Goal: Information Seeking & Learning: Obtain resource

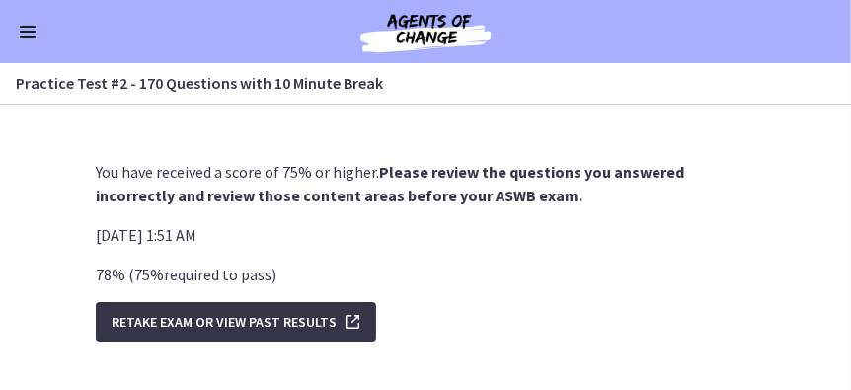
click at [292, 322] on span "Retake Exam OR View Past Results" at bounding box center [223, 322] width 225 height 24
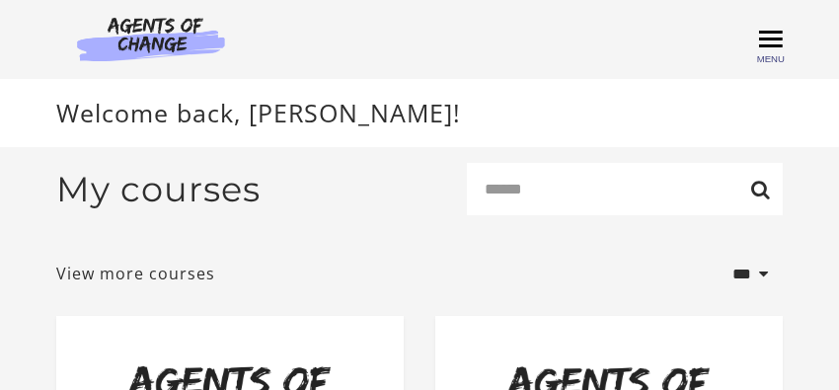
click at [773, 40] on span "Toggle menu" at bounding box center [771, 38] width 24 height 3
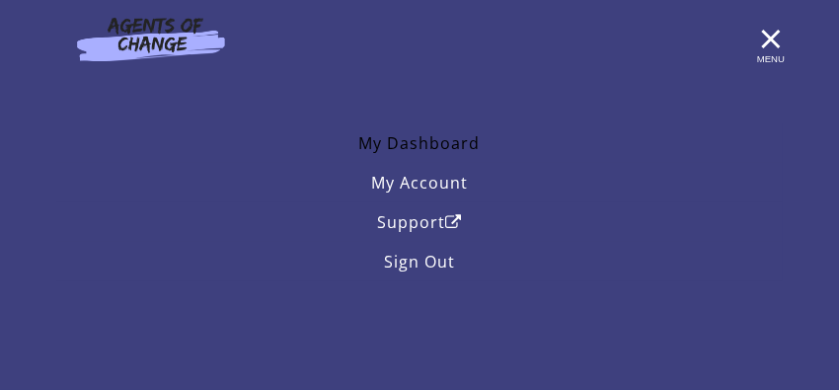
click at [421, 146] on link "My Dashboard" at bounding box center [419, 142] width 726 height 39
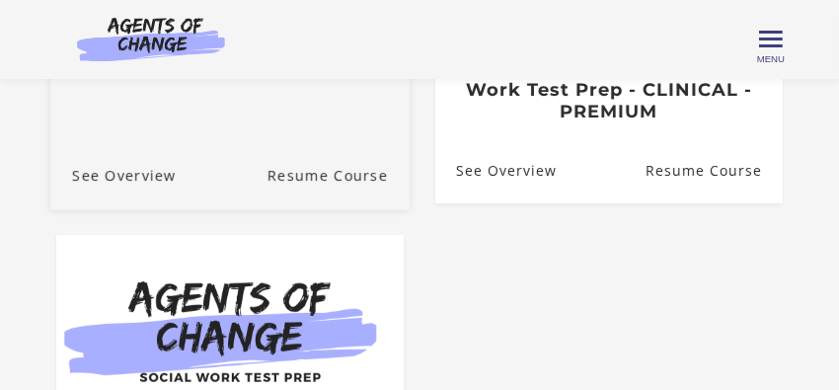
scroll to position [395, 0]
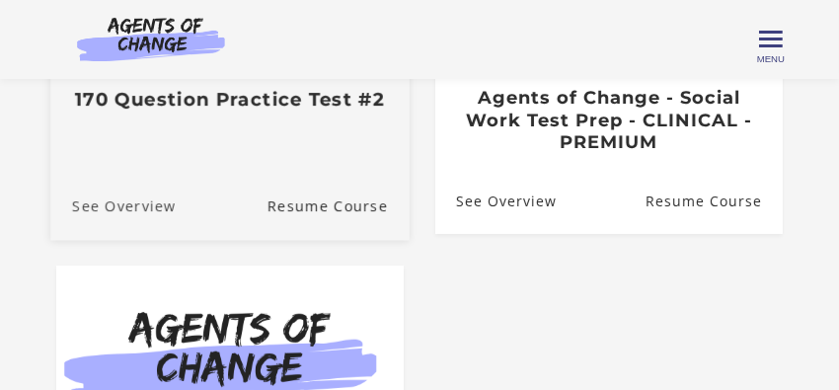
click at [142, 210] on link "See Overview" at bounding box center [112, 207] width 125 height 66
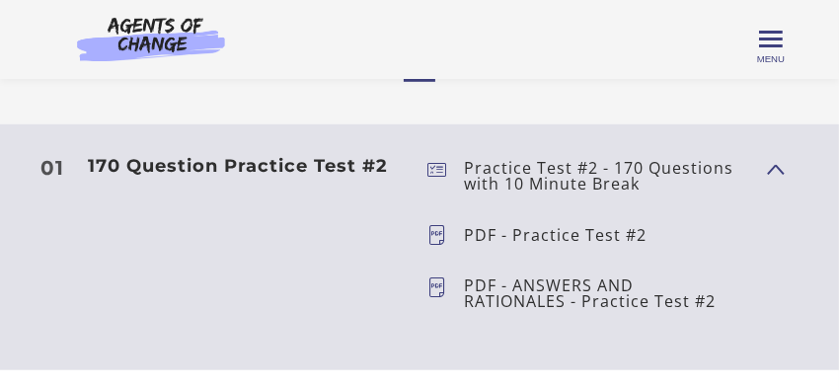
scroll to position [553, 0]
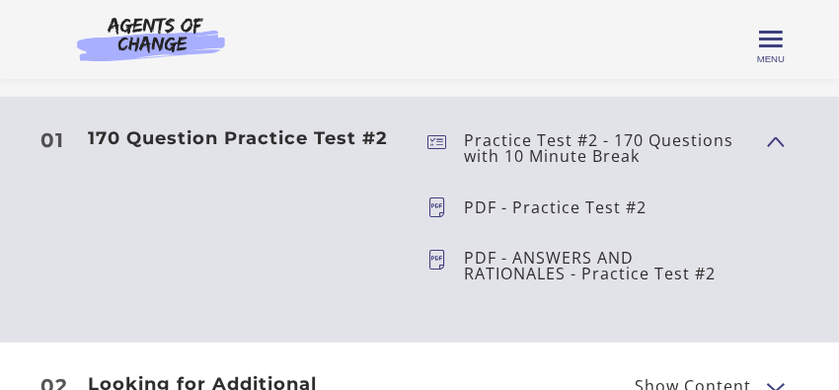
click at [435, 206] on icon at bounding box center [445, 207] width 37 height 20
click at [543, 212] on p "PDF - Practice Test #2" at bounding box center [563, 207] width 198 height 16
click at [632, 207] on p "PDF - Practice Test #2" at bounding box center [563, 207] width 198 height 16
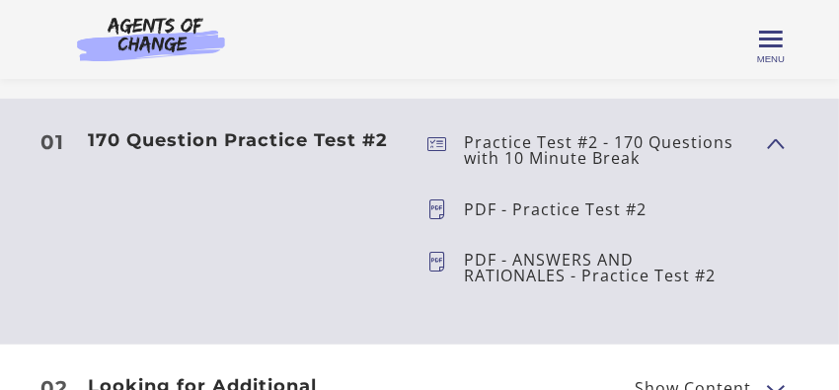
scroll to position [474, 0]
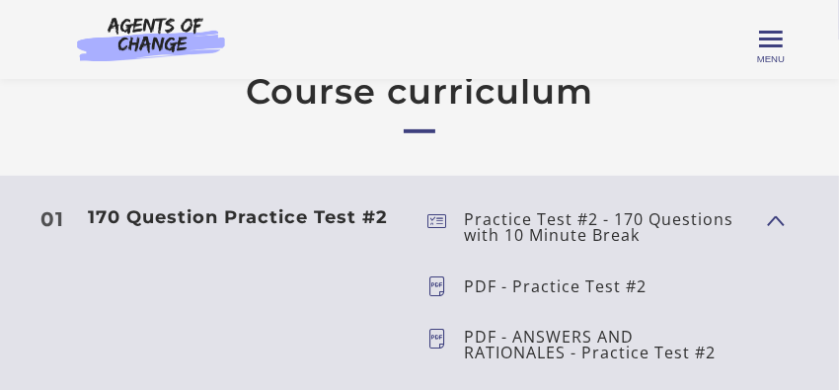
click at [437, 221] on icon at bounding box center [445, 227] width 37 height 32
click at [767, 222] on span "Show Content" at bounding box center [767, 220] width 0 height 174
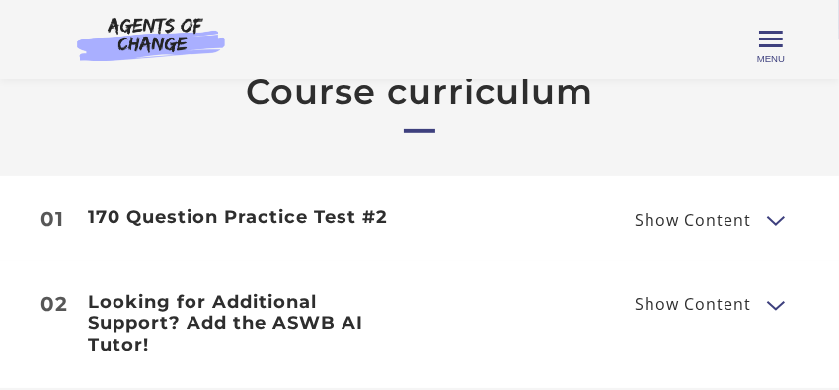
click at [664, 226] on span "Show Content" at bounding box center [692, 220] width 116 height 16
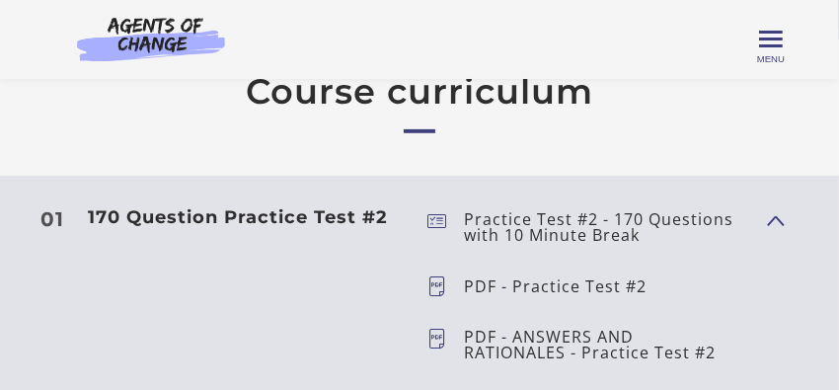
click at [437, 338] on icon at bounding box center [445, 345] width 37 height 32
click at [512, 341] on p "PDF - ANSWERS AND RATIONALES - Practice Test #2" at bounding box center [607, 345] width 287 height 32
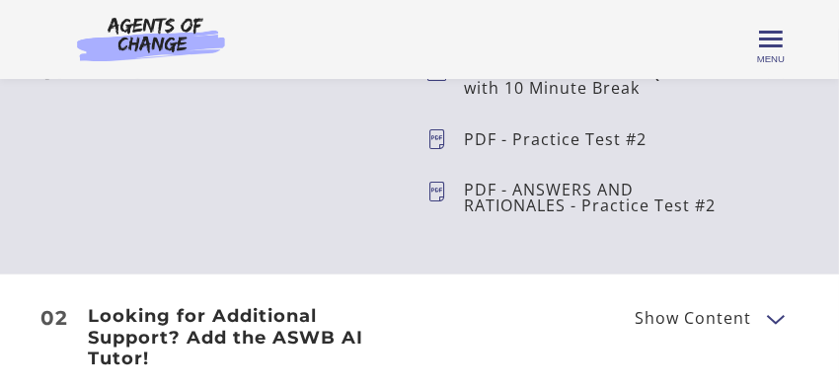
scroll to position [631, 0]
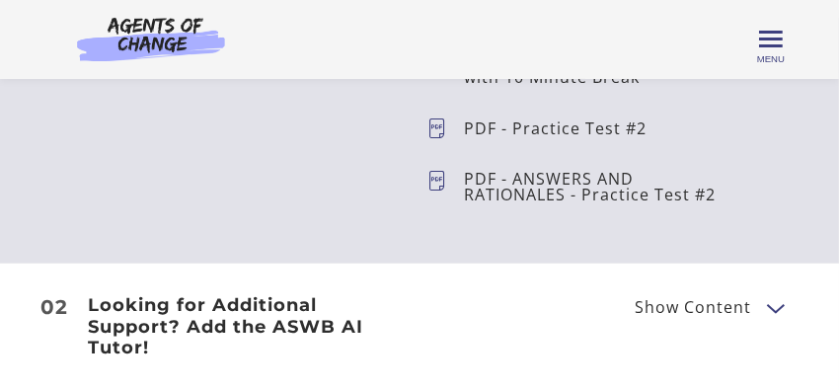
click at [704, 196] on p "PDF - ANSWERS AND RATIONALES - Practice Test #2" at bounding box center [607, 187] width 287 height 32
click at [683, 198] on p "PDF - ANSWERS AND RATIONALES - Practice Test #2" at bounding box center [607, 187] width 287 height 32
click at [440, 182] on icon at bounding box center [445, 187] width 37 height 32
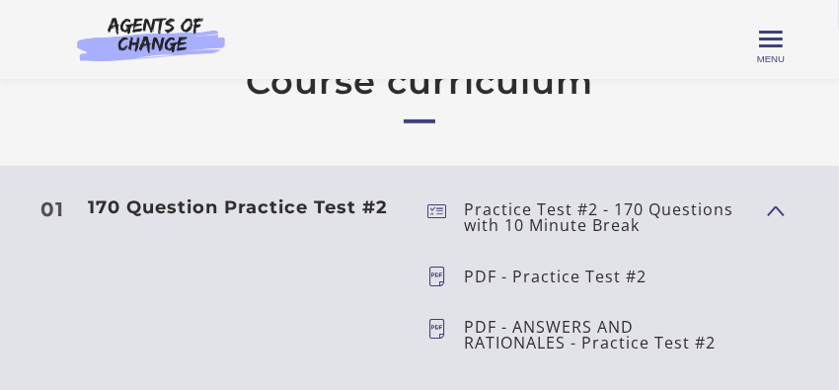
scroll to position [474, 0]
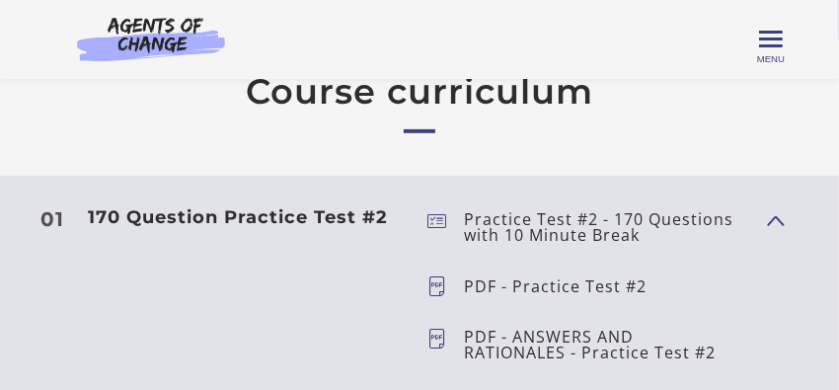
click at [435, 284] on icon at bounding box center [445, 286] width 37 height 20
drag, startPoint x: 535, startPoint y: 287, endPoint x: 522, endPoint y: 280, distance: 14.6
click at [527, 283] on p "PDF - Practice Test #2" at bounding box center [563, 286] width 198 height 16
click at [271, 215] on h3 "170 Question Practice Test #2" at bounding box center [250, 218] width 324 height 22
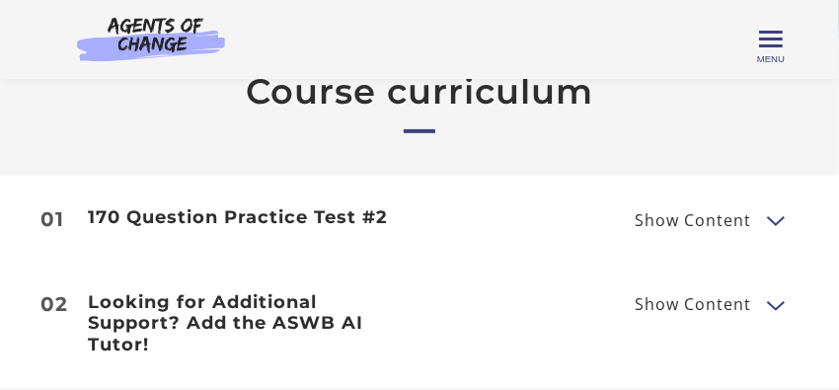
click at [772, 223] on button "Show Content" at bounding box center [775, 219] width 16 height 25
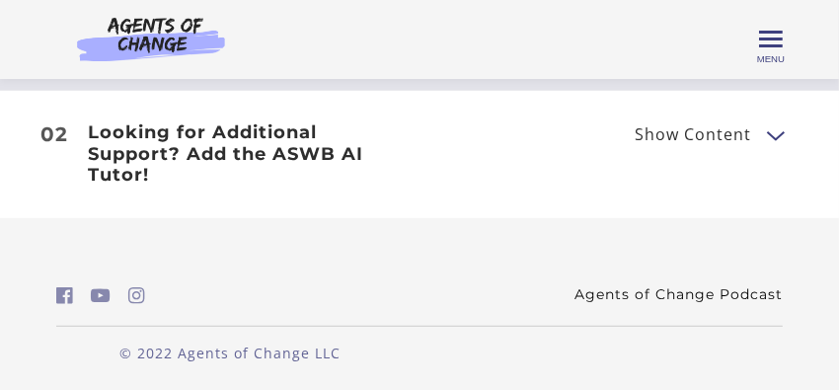
scroll to position [567, 0]
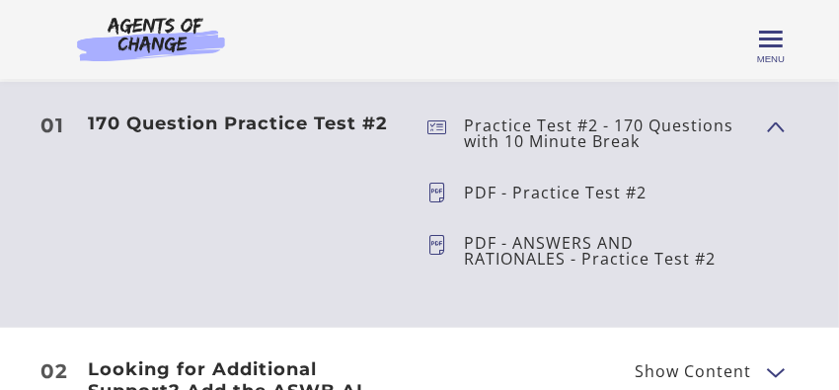
click at [706, 261] on p "PDF - ANSWERS AND RATIONALES - Practice Test #2" at bounding box center [607, 251] width 287 height 32
click at [435, 248] on icon at bounding box center [445, 251] width 37 height 32
click at [440, 187] on icon at bounding box center [445, 193] width 37 height 20
click at [467, 132] on p "Practice Test #2 - 170 Questions with 10 Minute Break" at bounding box center [607, 133] width 287 height 32
drag, startPoint x: 437, startPoint y: 128, endPoint x: 477, endPoint y: 124, distance: 39.7
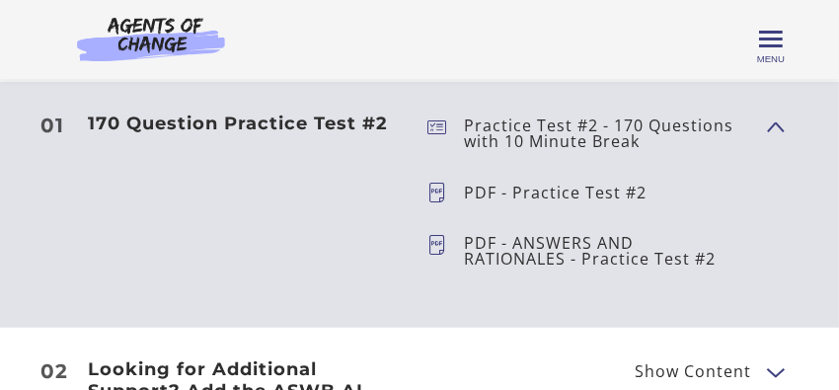
click at [437, 128] on icon at bounding box center [445, 133] width 37 height 32
click at [228, 116] on h3 "170 Question Practice Test #2" at bounding box center [250, 124] width 324 height 22
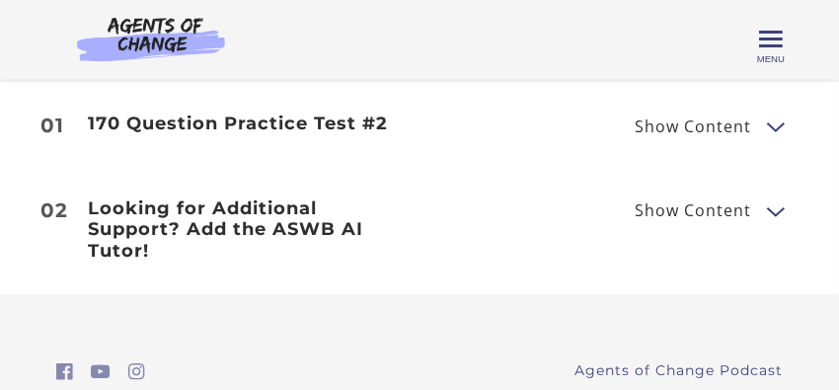
click at [256, 233] on h3 "Looking for Additional Support? Add the ASWB AI Tutor!" at bounding box center [250, 230] width 324 height 64
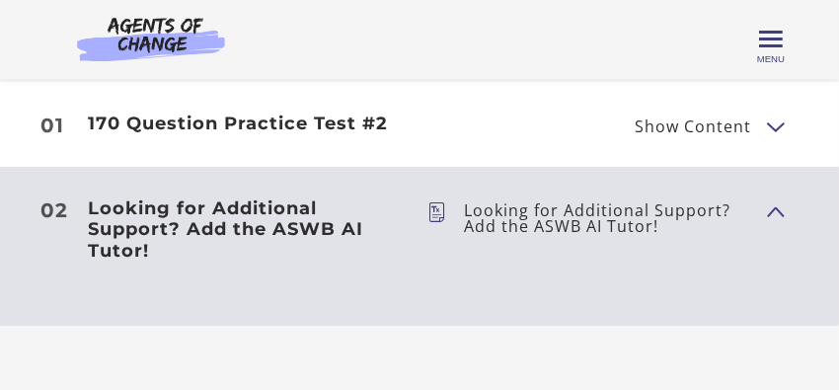
click at [435, 215] on icon at bounding box center [445, 218] width 37 height 32
click at [770, 40] on span "Toggle menu" at bounding box center [771, 38] width 24 height 3
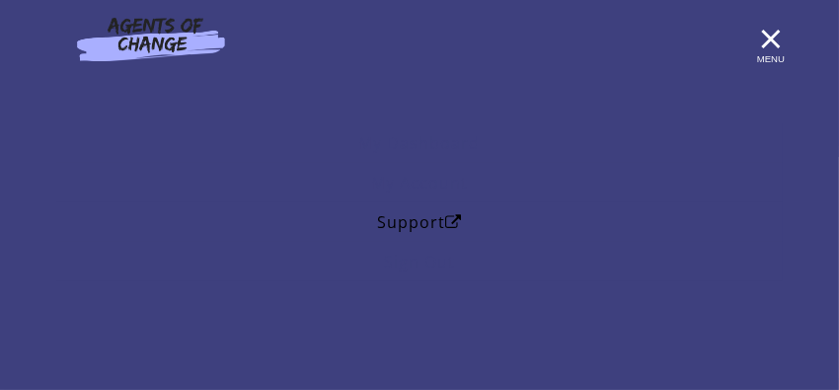
scroll to position [331, 0]
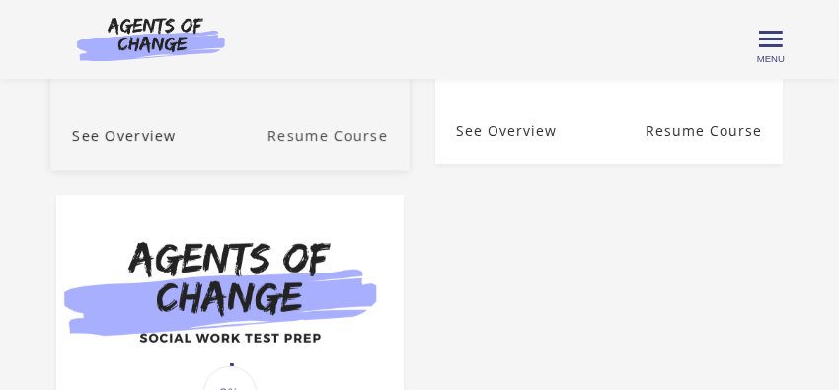
scroll to position [359, 0]
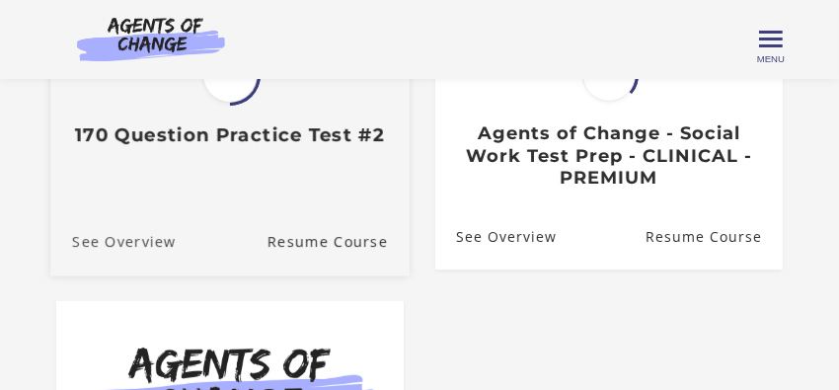
click at [105, 246] on link "See Overview" at bounding box center [112, 242] width 125 height 66
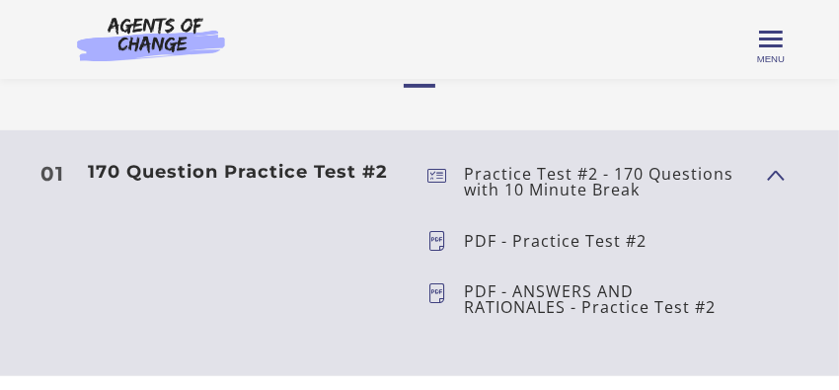
scroll to position [488, 0]
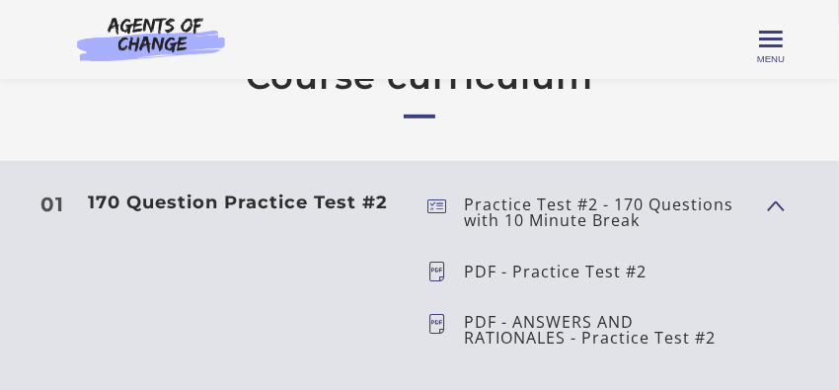
click at [777, 201] on span "Show Content" at bounding box center [775, 204] width 16 height 25
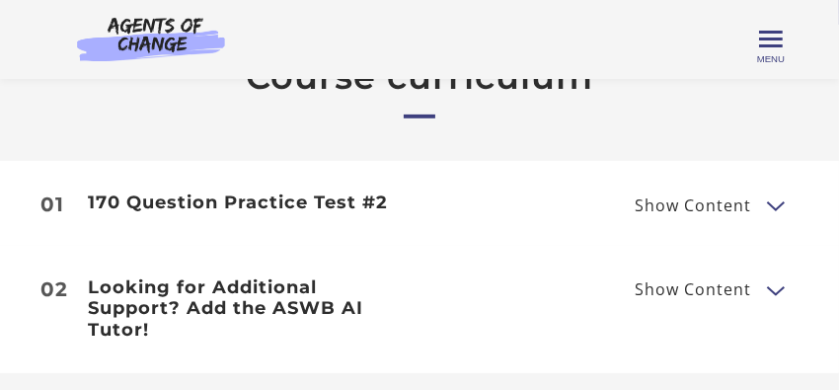
click at [729, 199] on span "Show Content" at bounding box center [692, 205] width 116 height 16
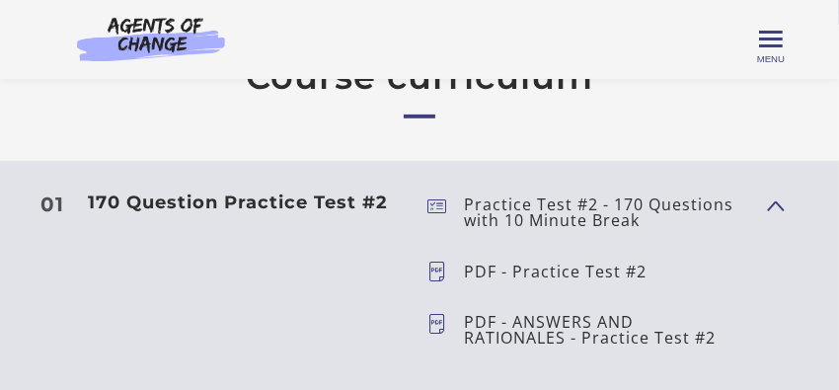
click at [439, 204] on icon at bounding box center [445, 212] width 37 height 32
click at [508, 215] on p "Practice Test #2 - 170 Questions with 10 Minute Break" at bounding box center [607, 212] width 287 height 32
click at [433, 268] on icon at bounding box center [445, 271] width 37 height 20
click at [435, 268] on icon at bounding box center [445, 271] width 37 height 20
drag, startPoint x: 489, startPoint y: 270, endPoint x: 480, endPoint y: 262, distance: 12.6
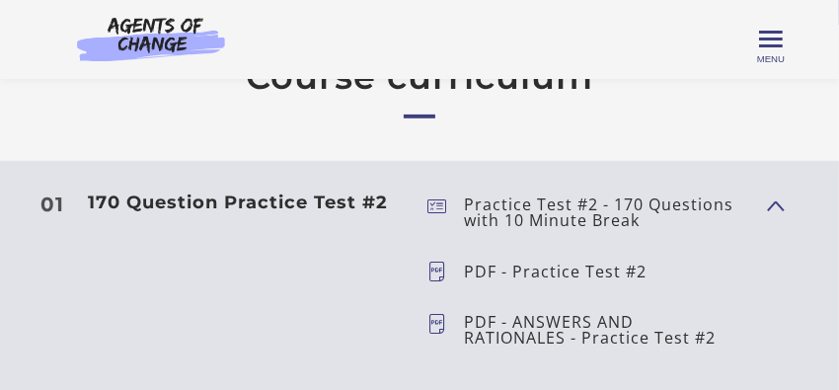
click at [485, 266] on p "PDF - Practice Test #2" at bounding box center [563, 271] width 198 height 16
click at [285, 200] on h3 "170 Question Practice Test #2" at bounding box center [250, 203] width 324 height 22
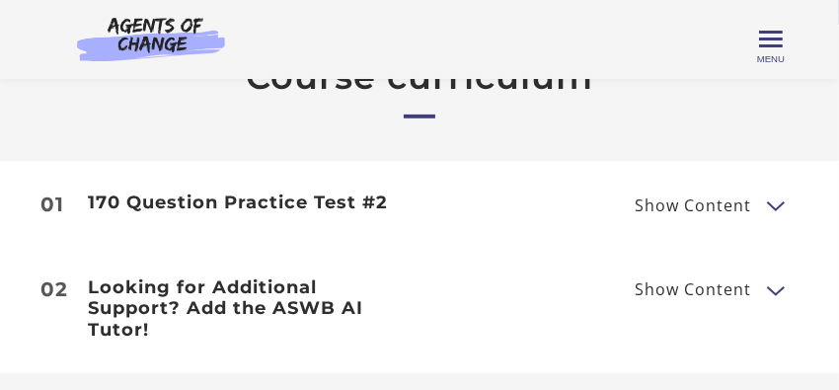
click at [51, 197] on span "01" at bounding box center [52, 204] width 24 height 20
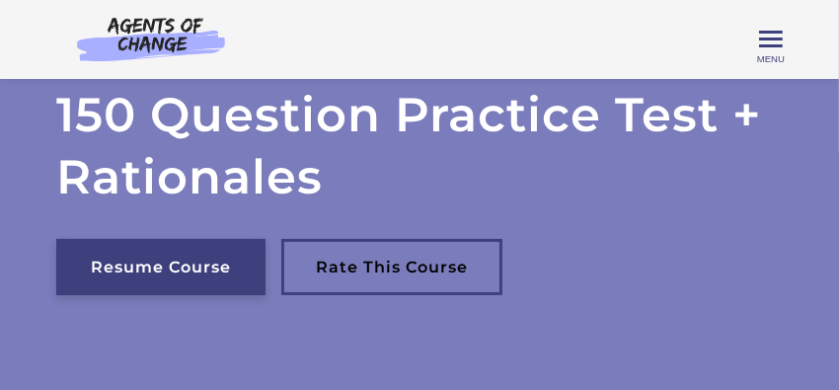
scroll to position [15, 0]
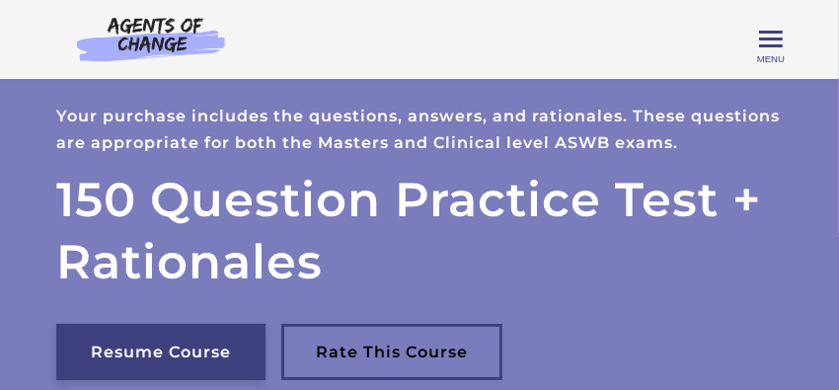
click at [181, 347] on link "Resume Course" at bounding box center [160, 352] width 209 height 56
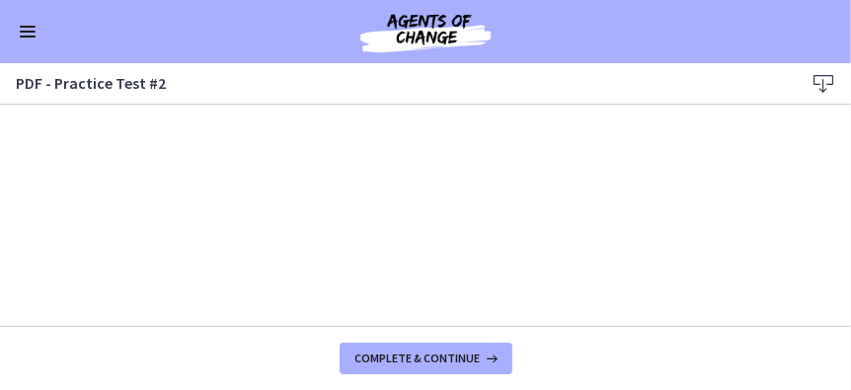
click at [21, 34] on button "Enable menu" at bounding box center [28, 32] width 24 height 24
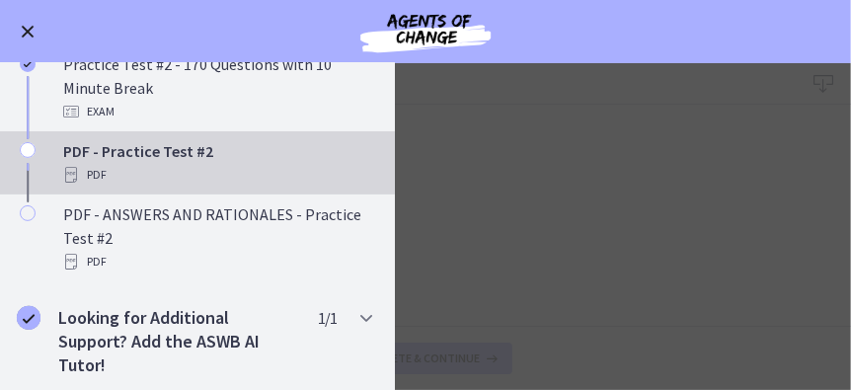
scroll to position [284, 0]
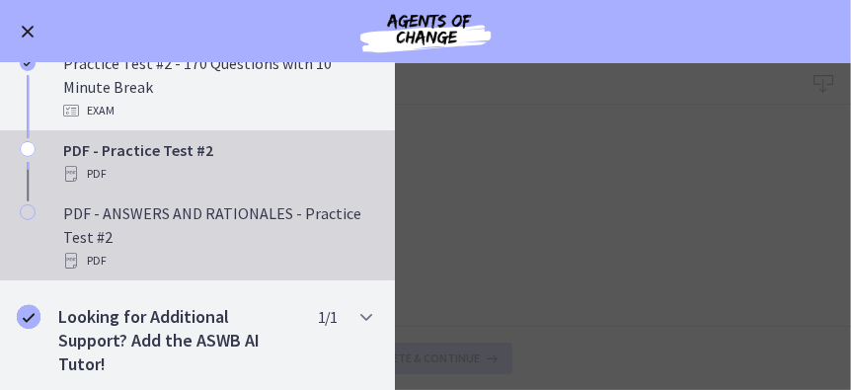
click at [22, 210] on icon "Chapters" at bounding box center [28, 212] width 16 height 16
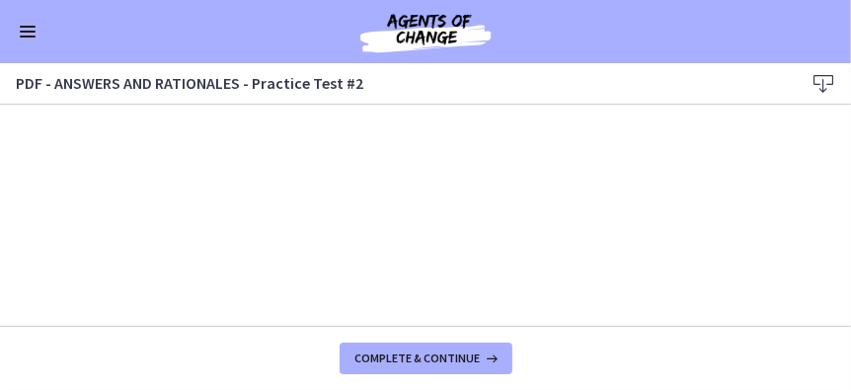
click at [19, 35] on button "Enable menu" at bounding box center [28, 32] width 24 height 24
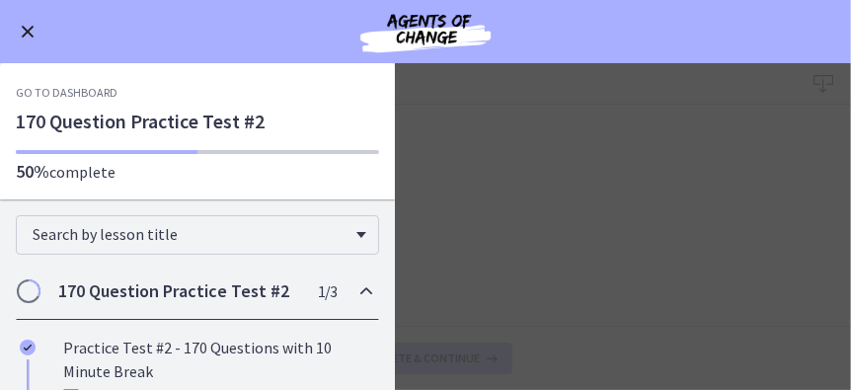
click at [523, 167] on main "PDF - ANSWERS AND RATIONALES - Practice Test #2 Download Enable fullscreen Comp…" at bounding box center [425, 226] width 851 height 327
click at [27, 30] on span "Enable menu" at bounding box center [28, 32] width 13 height 13
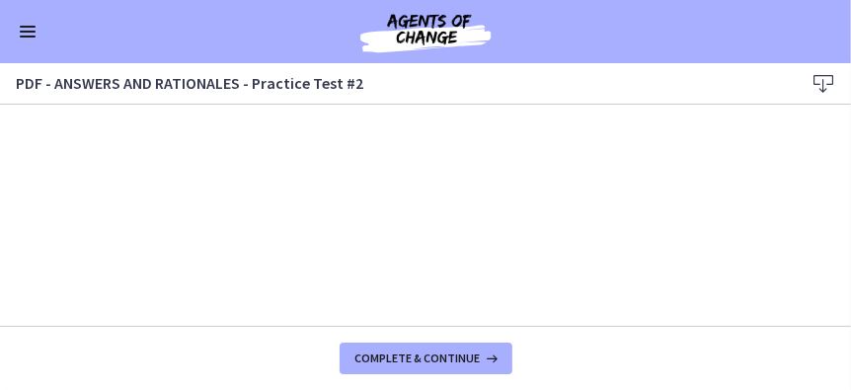
click at [25, 34] on button "Enable menu" at bounding box center [28, 32] width 24 height 24
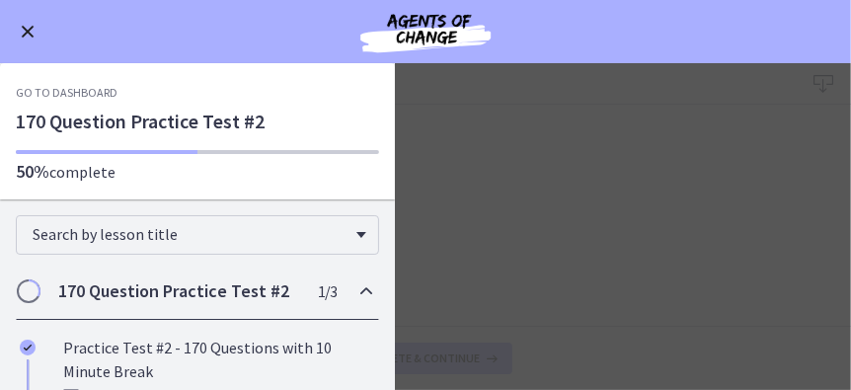
click at [31, 28] on span "Enable menu" at bounding box center [28, 32] width 13 height 13
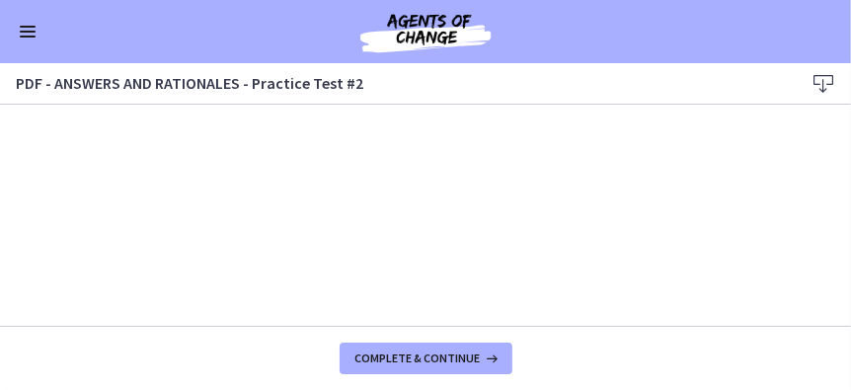
click at [818, 83] on icon at bounding box center [823, 84] width 24 height 24
click at [29, 29] on button "Enable menu" at bounding box center [28, 32] width 24 height 24
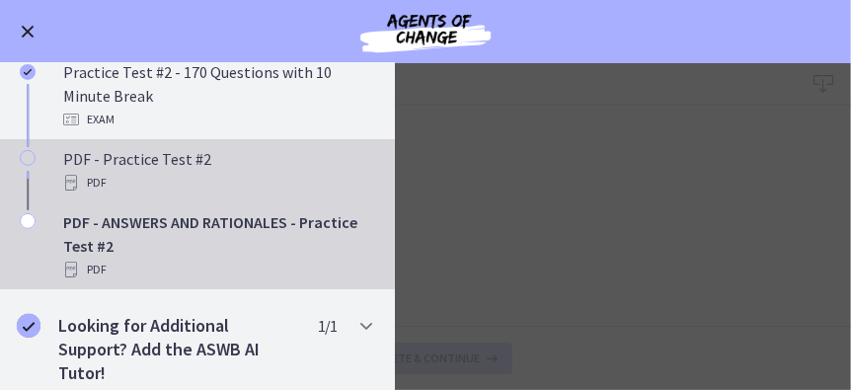
scroll to position [284, 0]
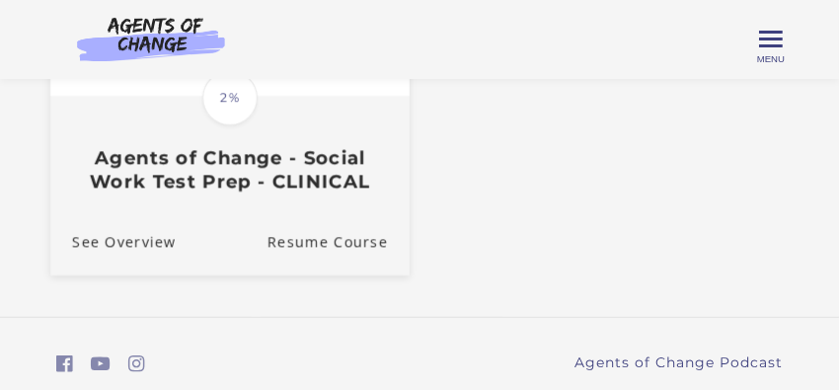
click at [195, 178] on h3 "Agents of Change - Social Work Test Prep - CLINICAL" at bounding box center [230, 169] width 316 height 45
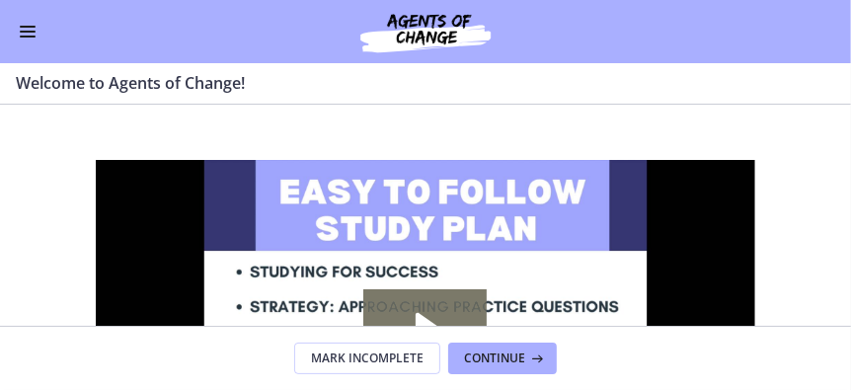
click at [22, 36] on span "Enable menu" at bounding box center [28, 37] width 16 height 2
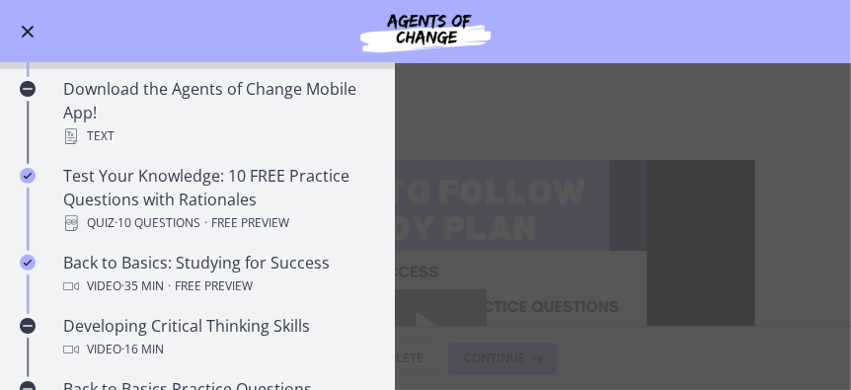
scroll to position [286, 0]
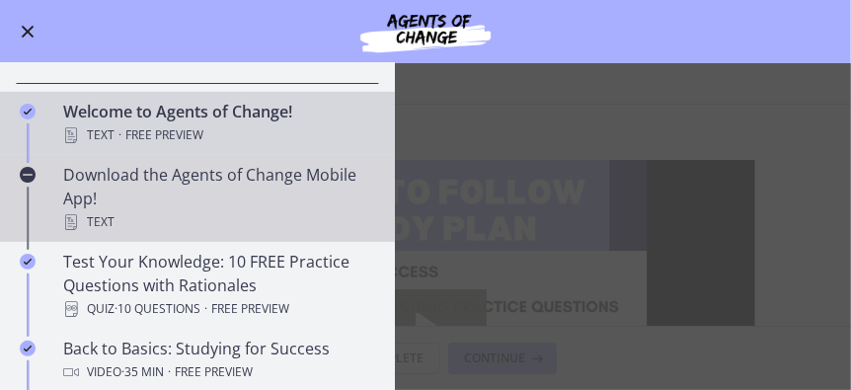
click at [187, 174] on div "Download the Agents of Change Mobile App! Text" at bounding box center [217, 198] width 308 height 71
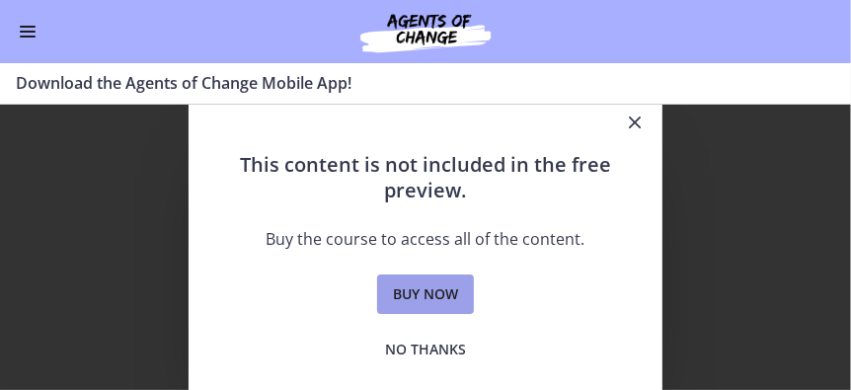
click at [406, 298] on span "Buy now" at bounding box center [425, 294] width 65 height 24
